Goal: Information Seeking & Learning: Learn about a topic

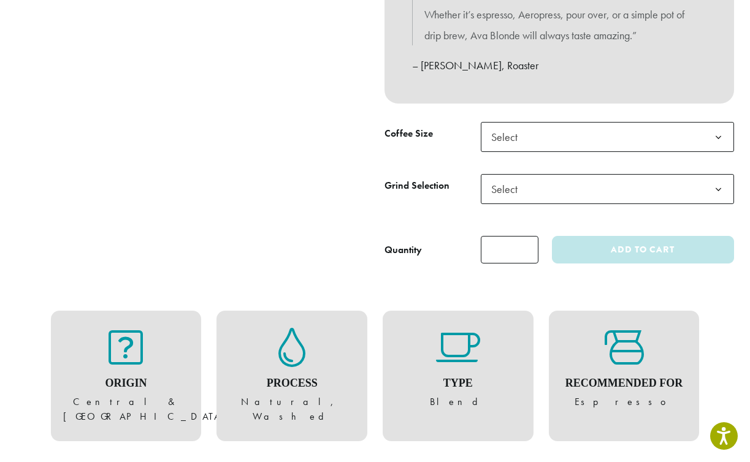
scroll to position [555, 0]
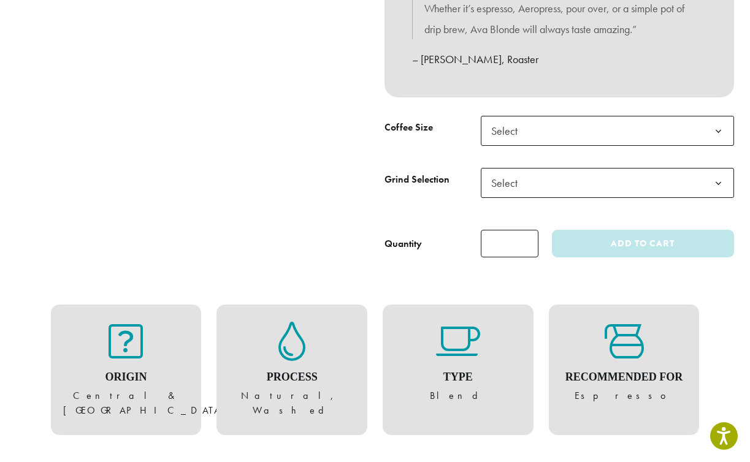
drag, startPoint x: 513, startPoint y: 250, endPoint x: 512, endPoint y: 267, distance: 17.2
click at [513, 250] on input "*" at bounding box center [510, 244] width 58 height 28
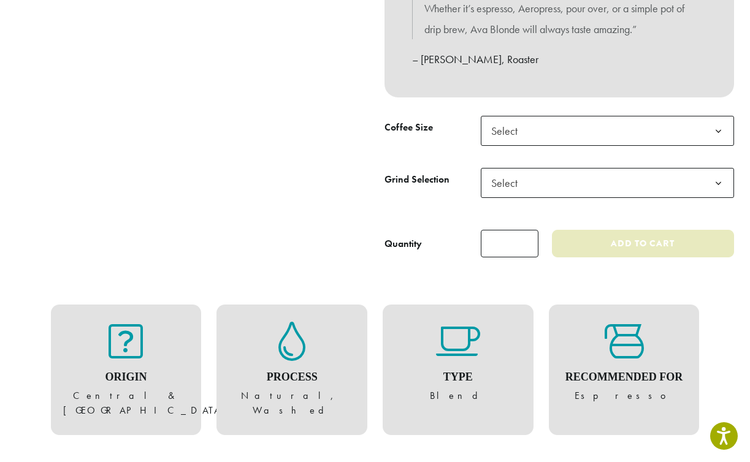
click at [580, 240] on button "Add to cart" at bounding box center [642, 244] width 181 height 28
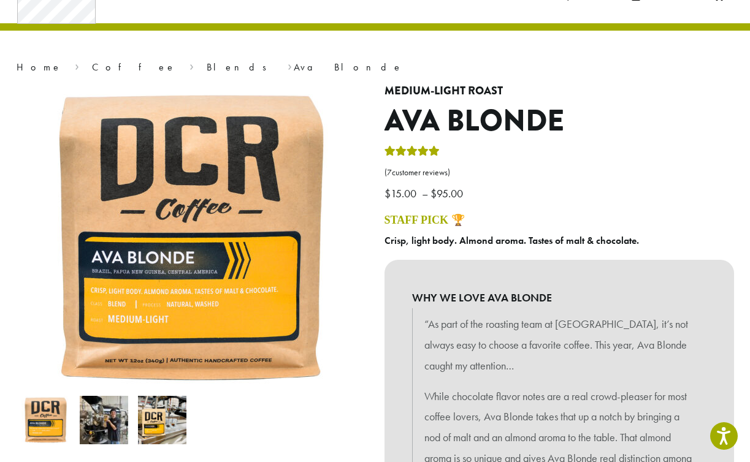
scroll to position [0, 0]
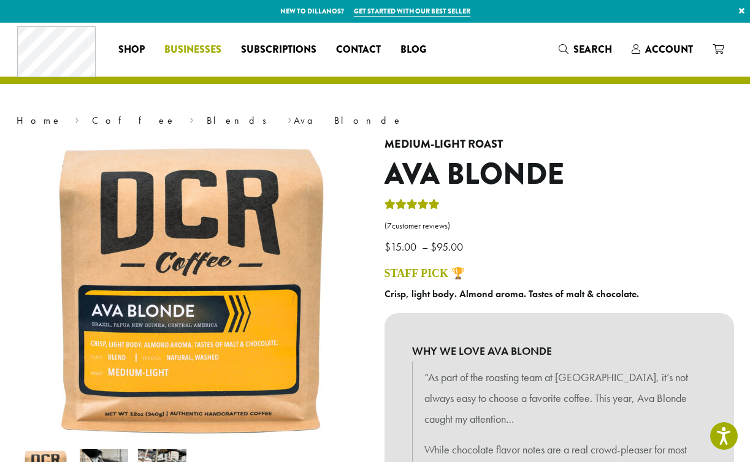
click at [204, 46] on span "Businesses" at bounding box center [192, 49] width 57 height 15
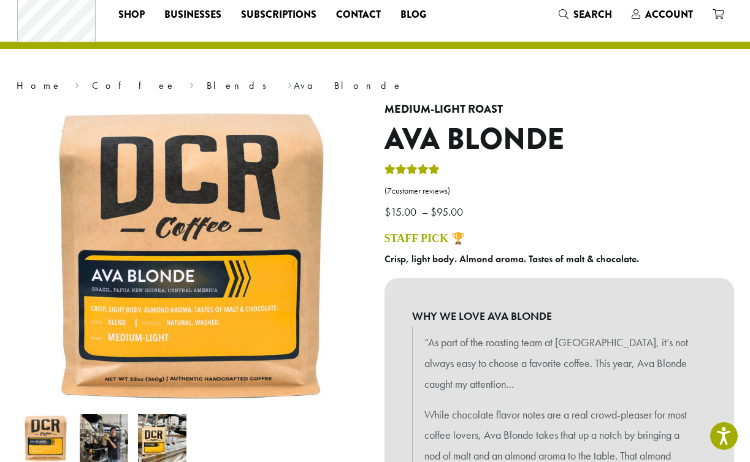
scroll to position [40, 0]
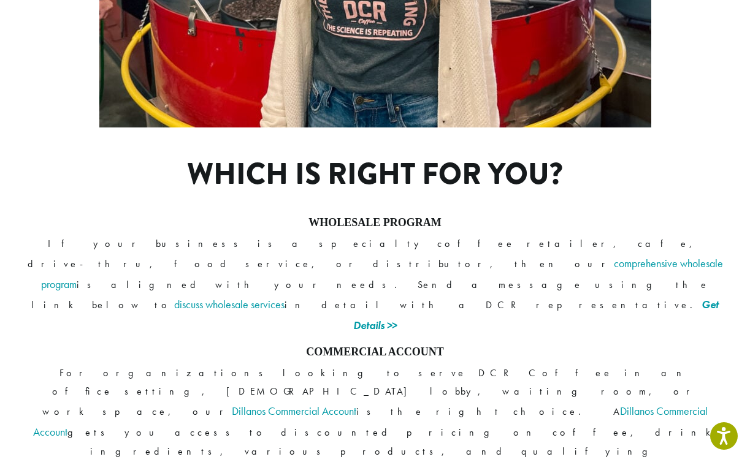
scroll to position [904, 0]
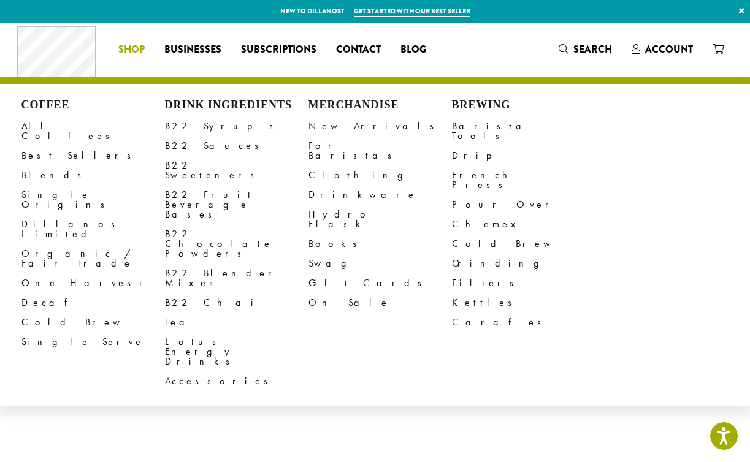
click at [117, 50] on link "Shop" at bounding box center [132, 50] width 46 height 20
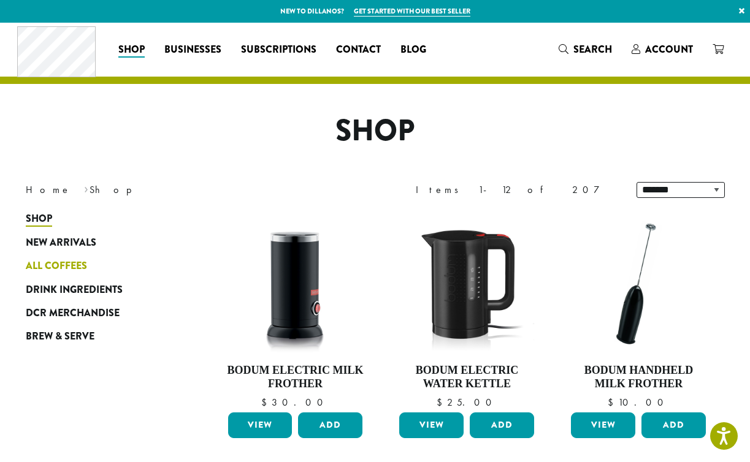
click at [74, 261] on span "All Coffees" at bounding box center [56, 266] width 61 height 15
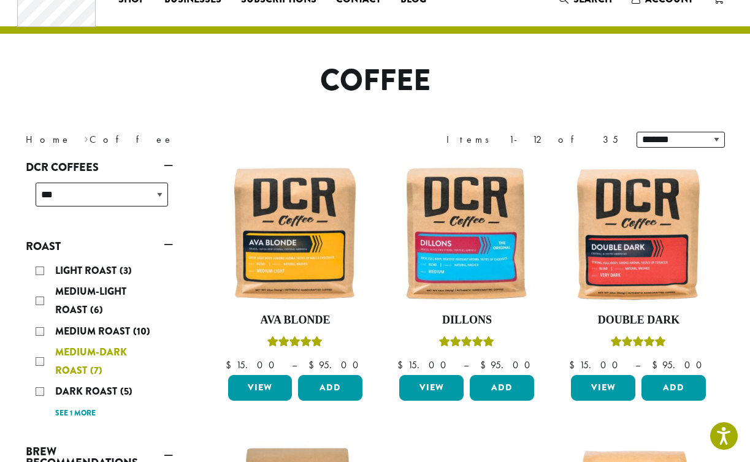
scroll to position [57, 0]
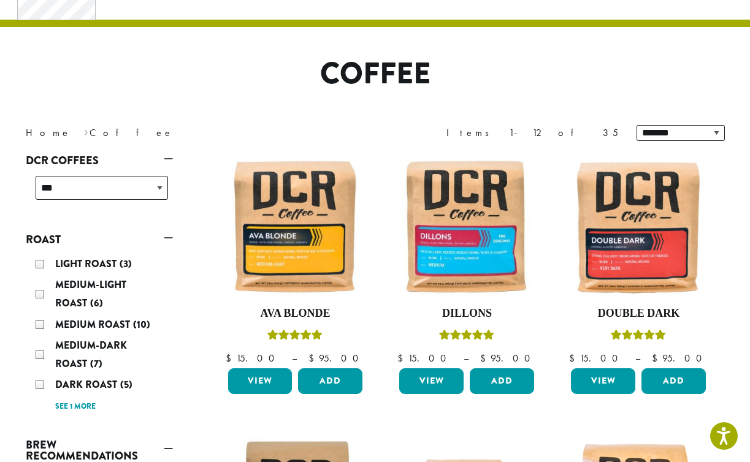
click at [41, 325] on div "Medium Roast (10)" at bounding box center [102, 325] width 132 height 18
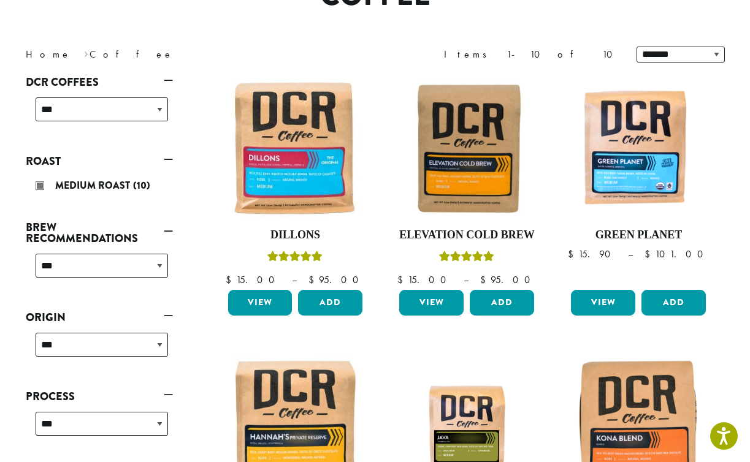
scroll to position [95, 0]
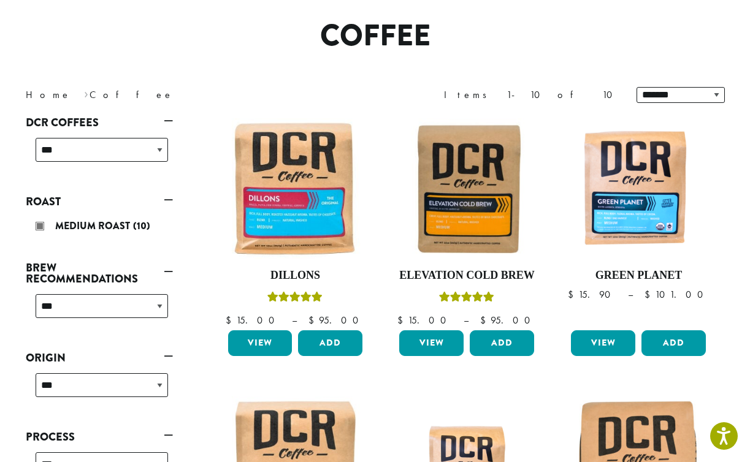
click at [50, 200] on link "Roast" at bounding box center [99, 201] width 147 height 21
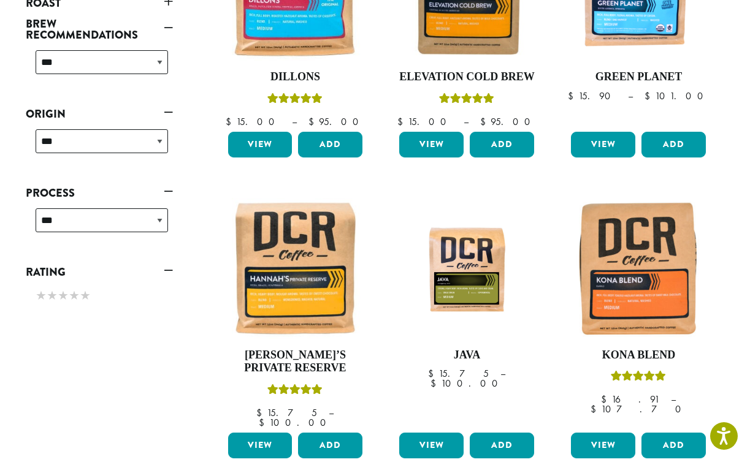
scroll to position [291, 0]
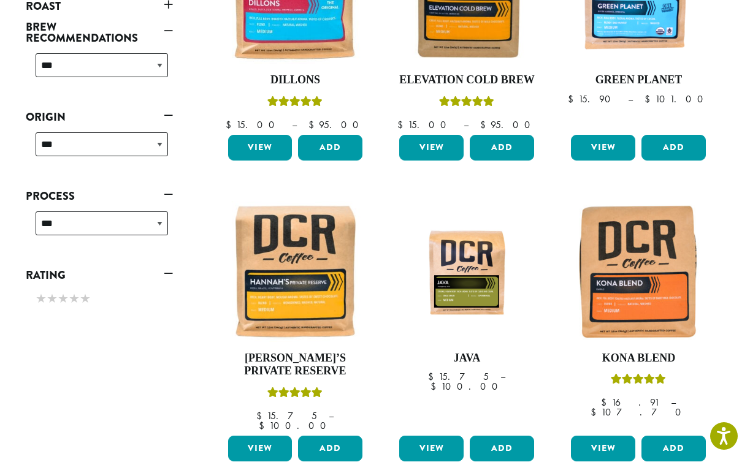
click at [112, 112] on link "Origin" at bounding box center [99, 117] width 147 height 21
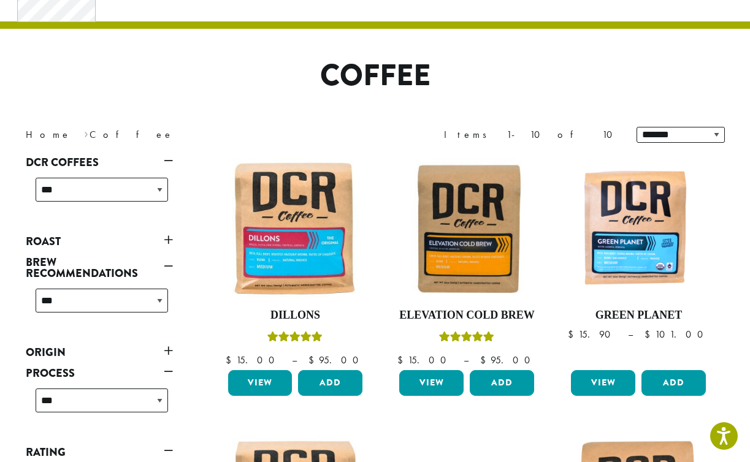
scroll to position [0, 0]
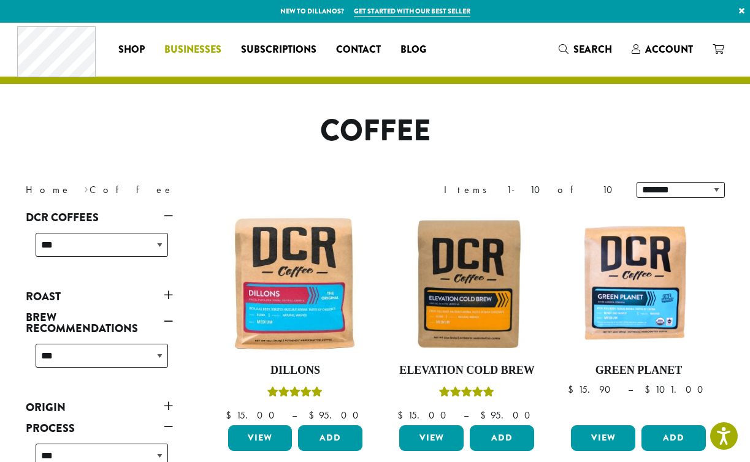
click at [183, 46] on span "Businesses" at bounding box center [192, 49] width 57 height 15
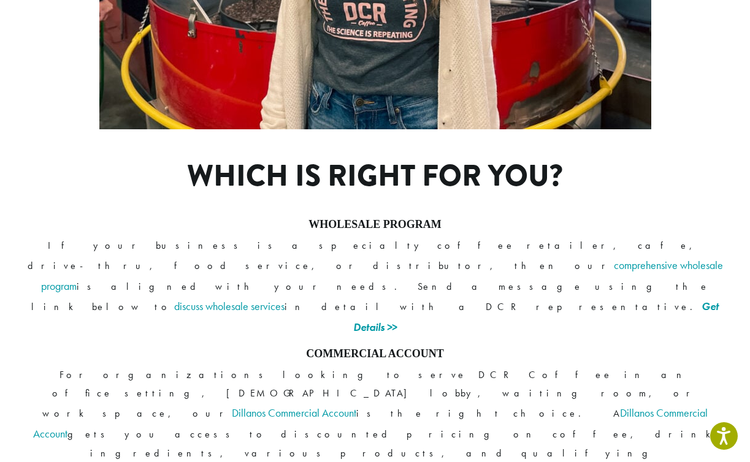
scroll to position [912, 0]
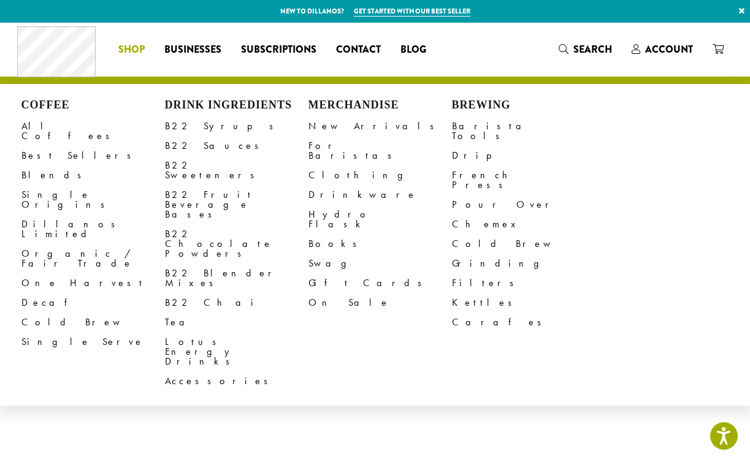
click at [126, 48] on span "Shop" at bounding box center [131, 49] width 26 height 15
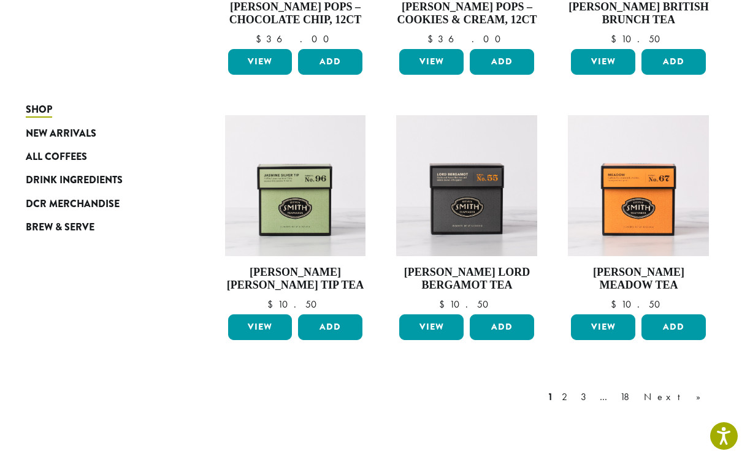
scroll to position [1022, 0]
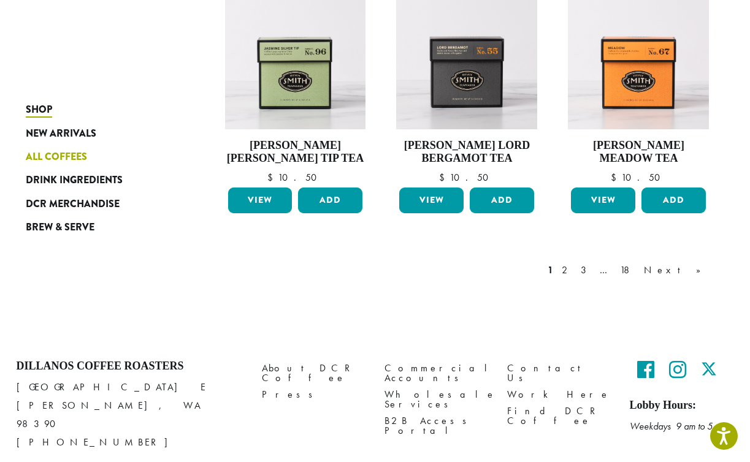
click at [63, 164] on span "All Coffees" at bounding box center [56, 157] width 61 height 15
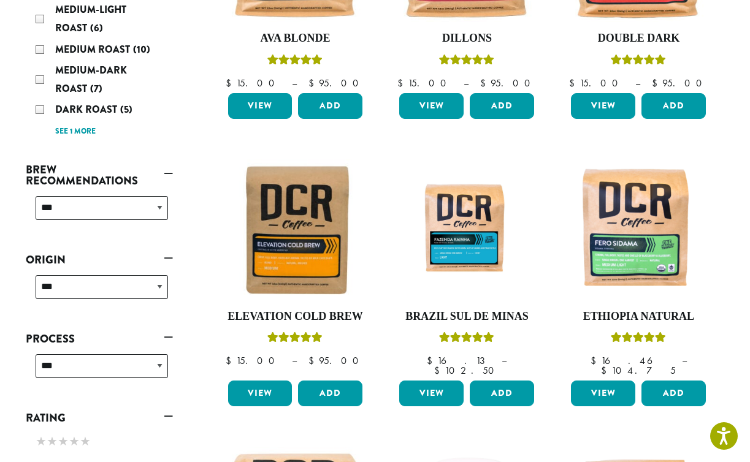
scroll to position [333, 0]
